Goal: Find specific page/section: Find specific page/section

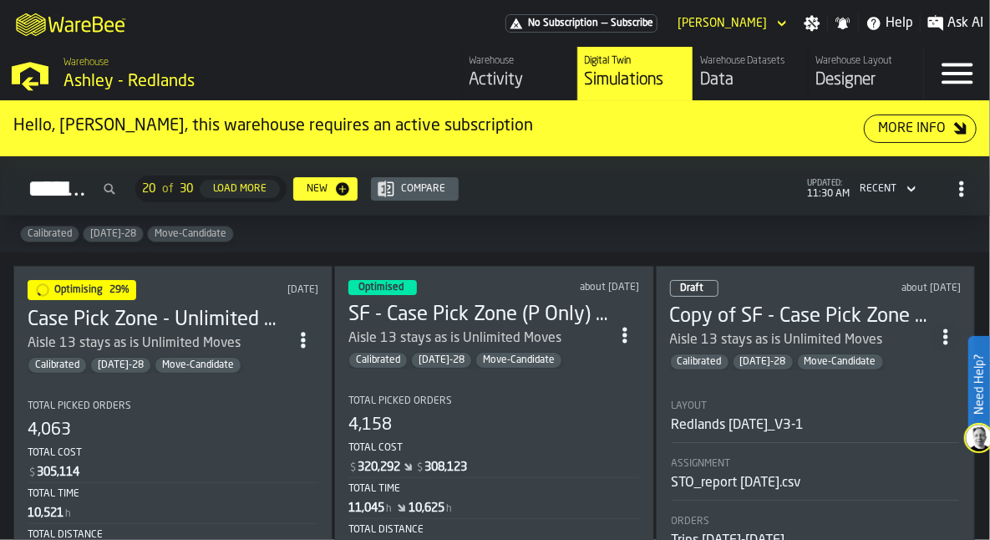
click at [746, 65] on div "Warehouse Datasets" at bounding box center [750, 61] width 101 height 12
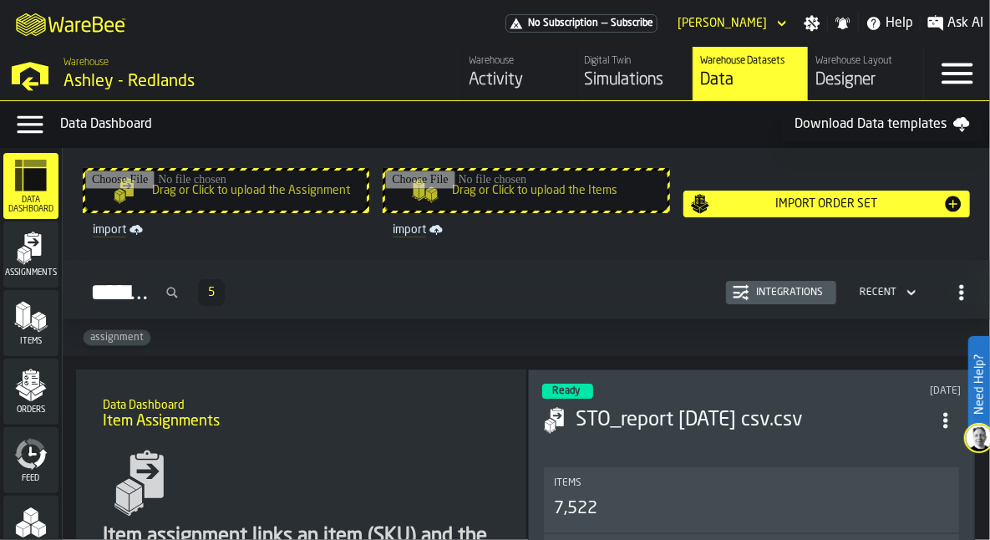
click at [950, 76] on icon "button-toggle-Menu" at bounding box center [957, 73] width 40 height 40
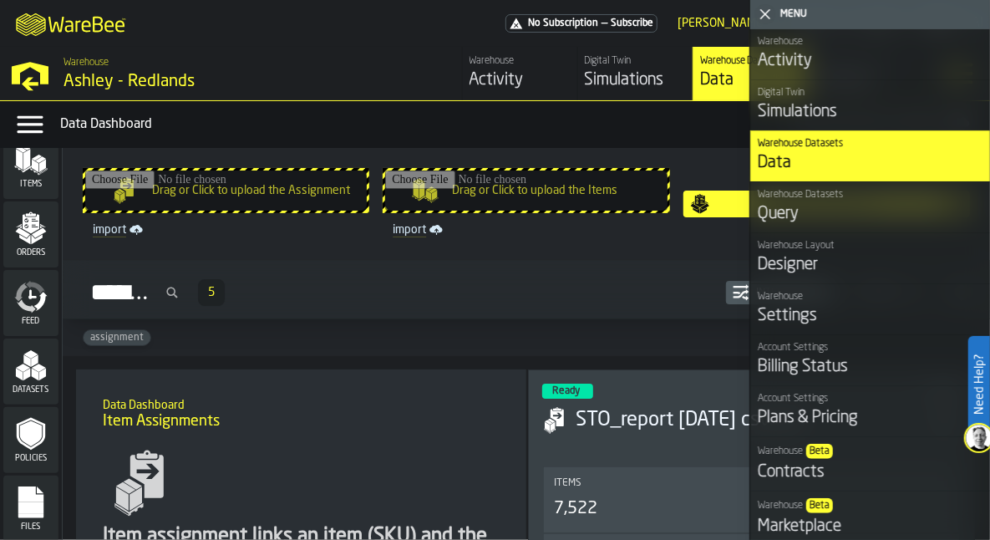
scroll to position [164, 0]
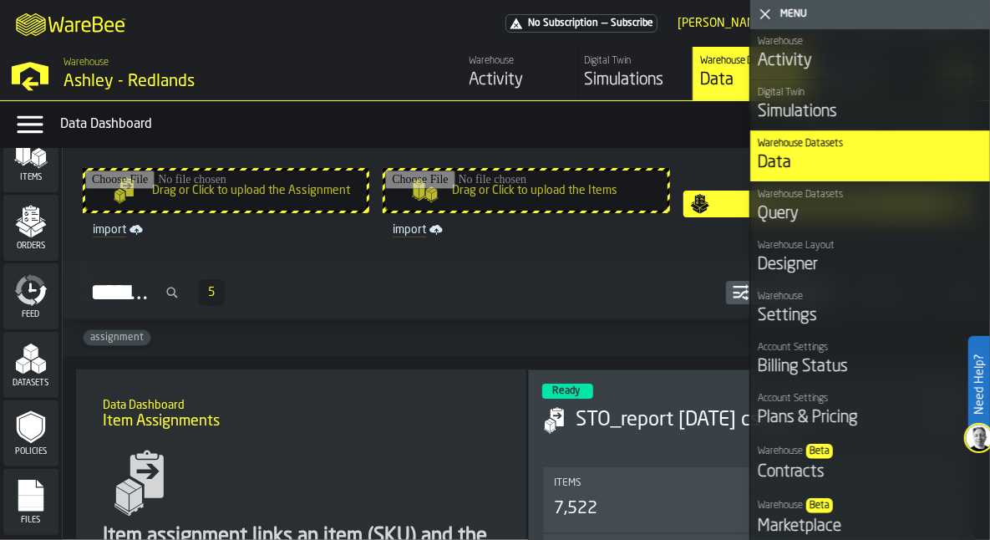
click at [804, 261] on div "Designer" at bounding box center [871, 264] width 226 height 23
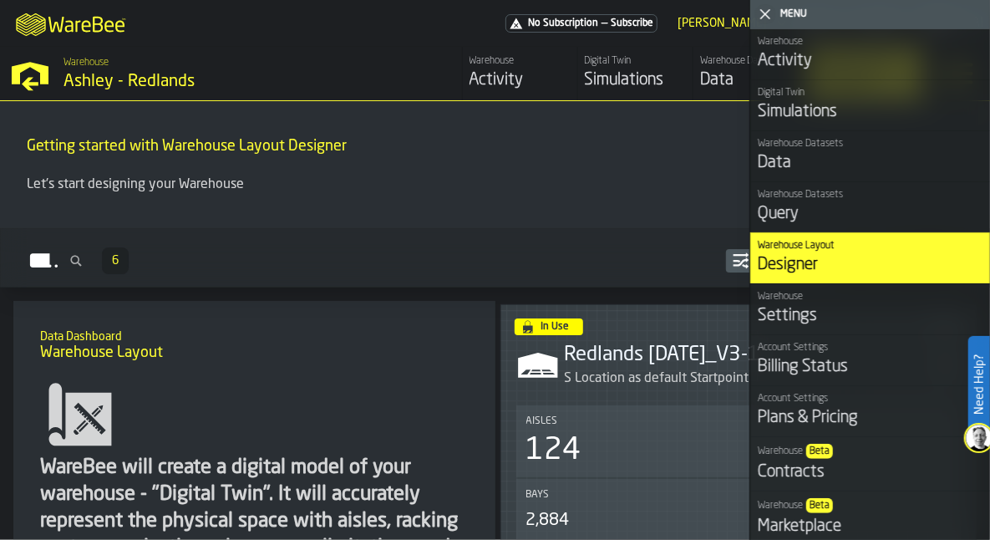
click at [606, 359] on h3 "Redlands [DATE]_V3-1" at bounding box center [749, 355] width 368 height 27
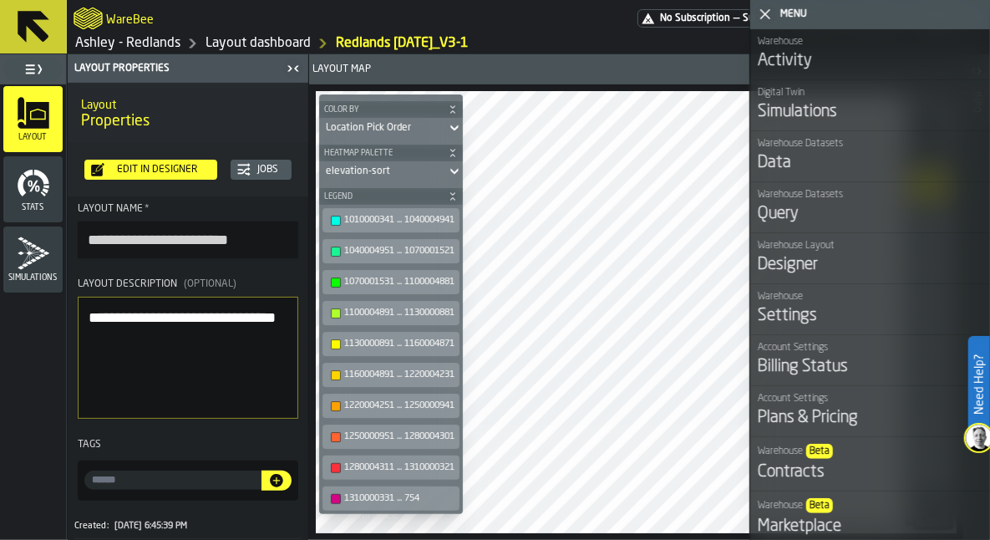
click at [764, 16] on icon "button-toggle-Close me" at bounding box center [765, 14] width 20 height 20
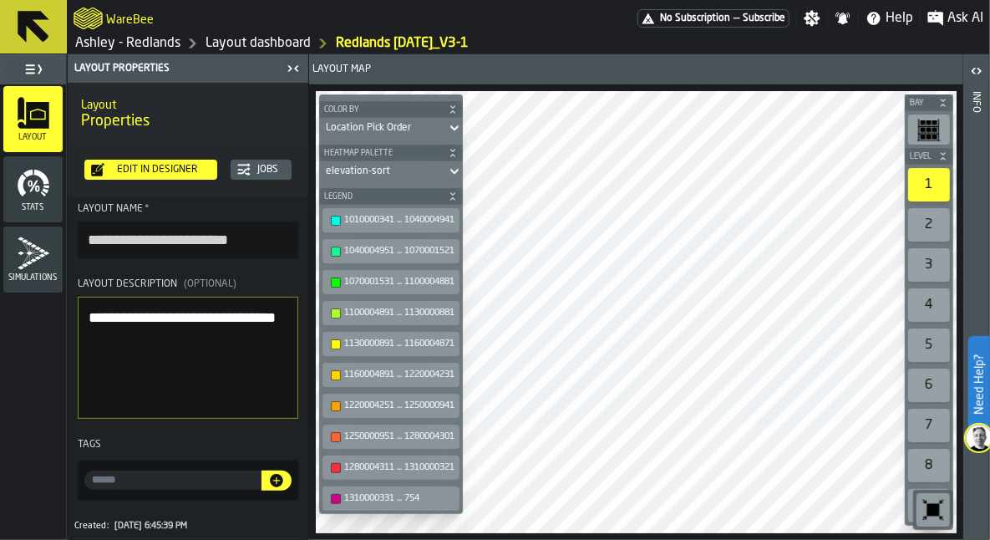
click at [457, 109] on icon "button-" at bounding box center [453, 109] width 10 height 10
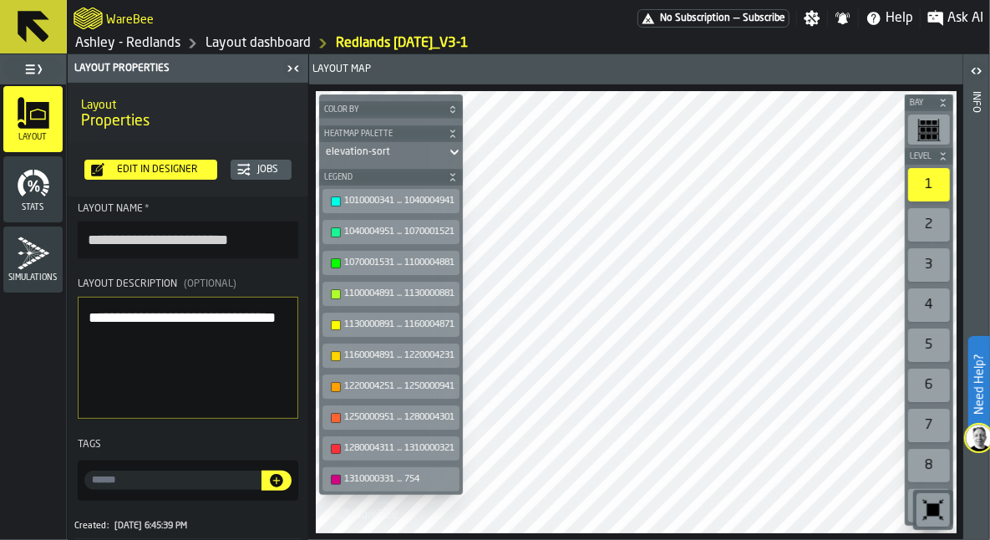
click at [461, 149] on icon at bounding box center [454, 152] width 17 height 20
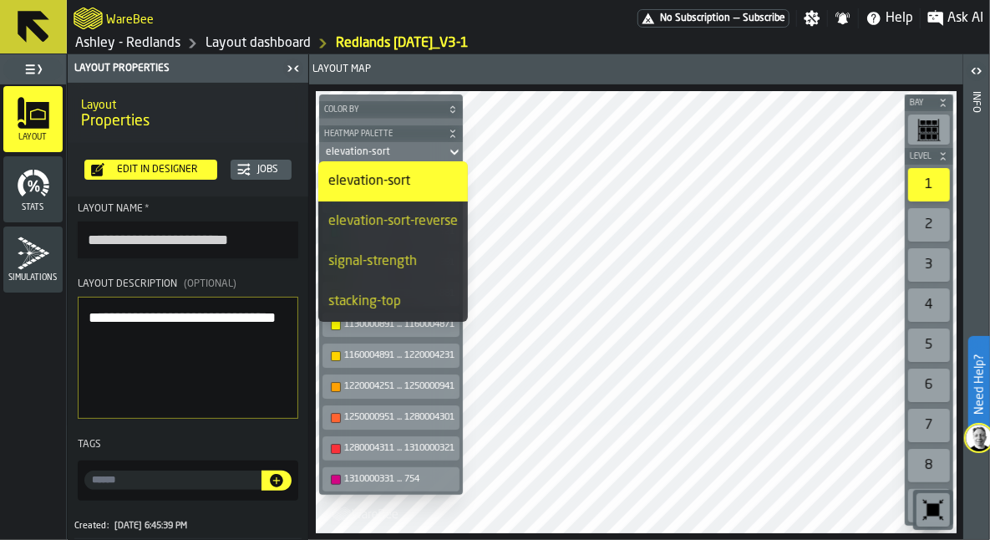
click at [271, 269] on section "**********" at bounding box center [188, 351] width 241 height 310
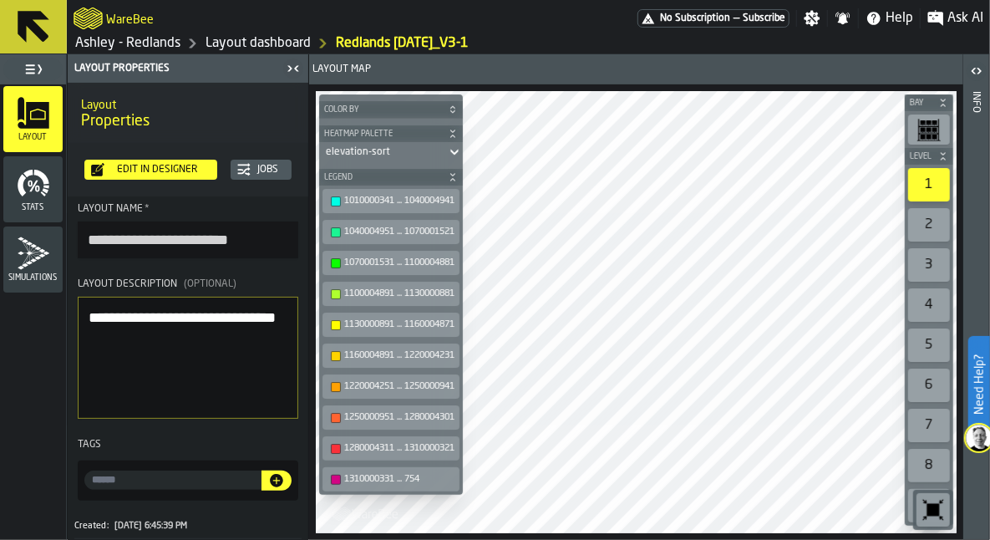
click at [222, 43] on link "Layout dashboard" at bounding box center [257, 43] width 105 height 20
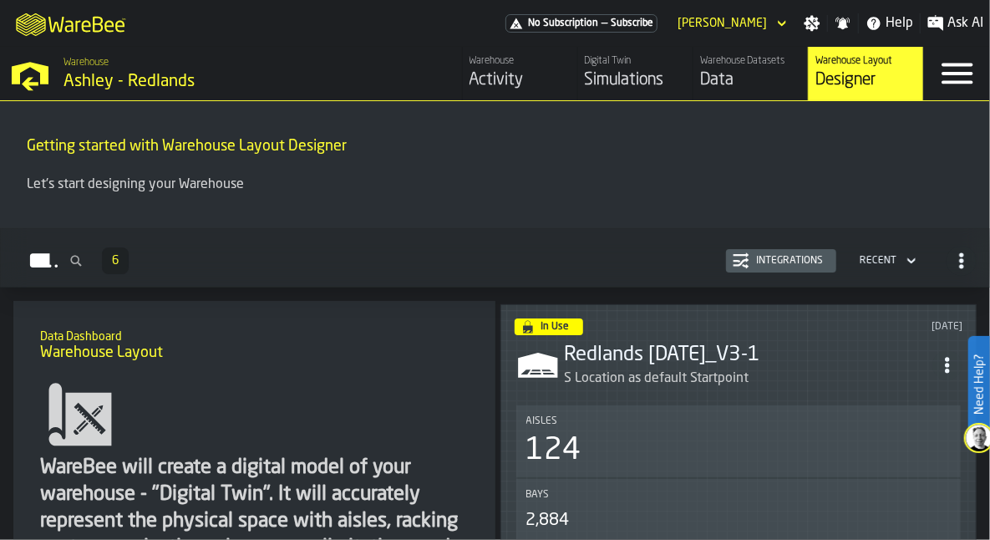
click at [726, 75] on div "Data" at bounding box center [750, 79] width 101 height 23
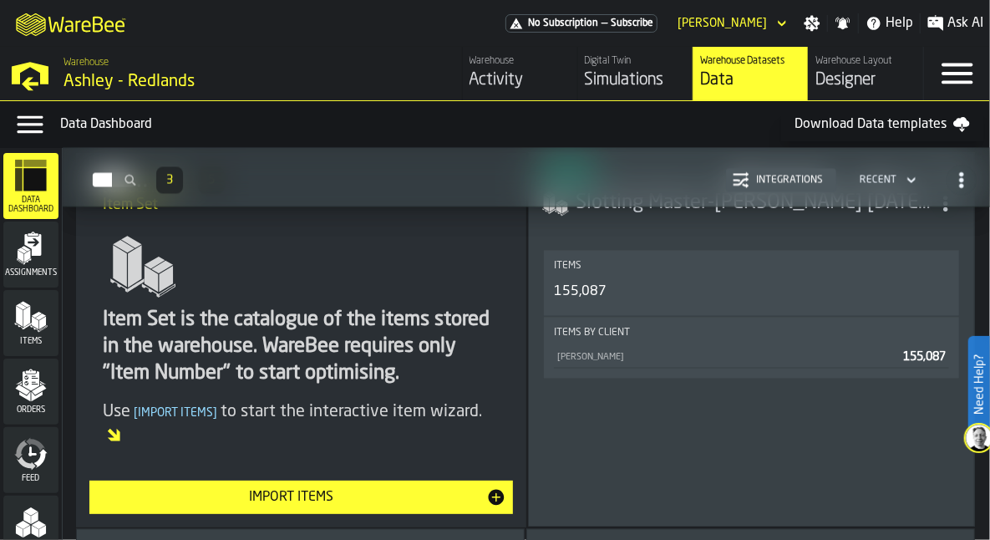
scroll to position [1580, 0]
